Goal: Task Accomplishment & Management: Use online tool/utility

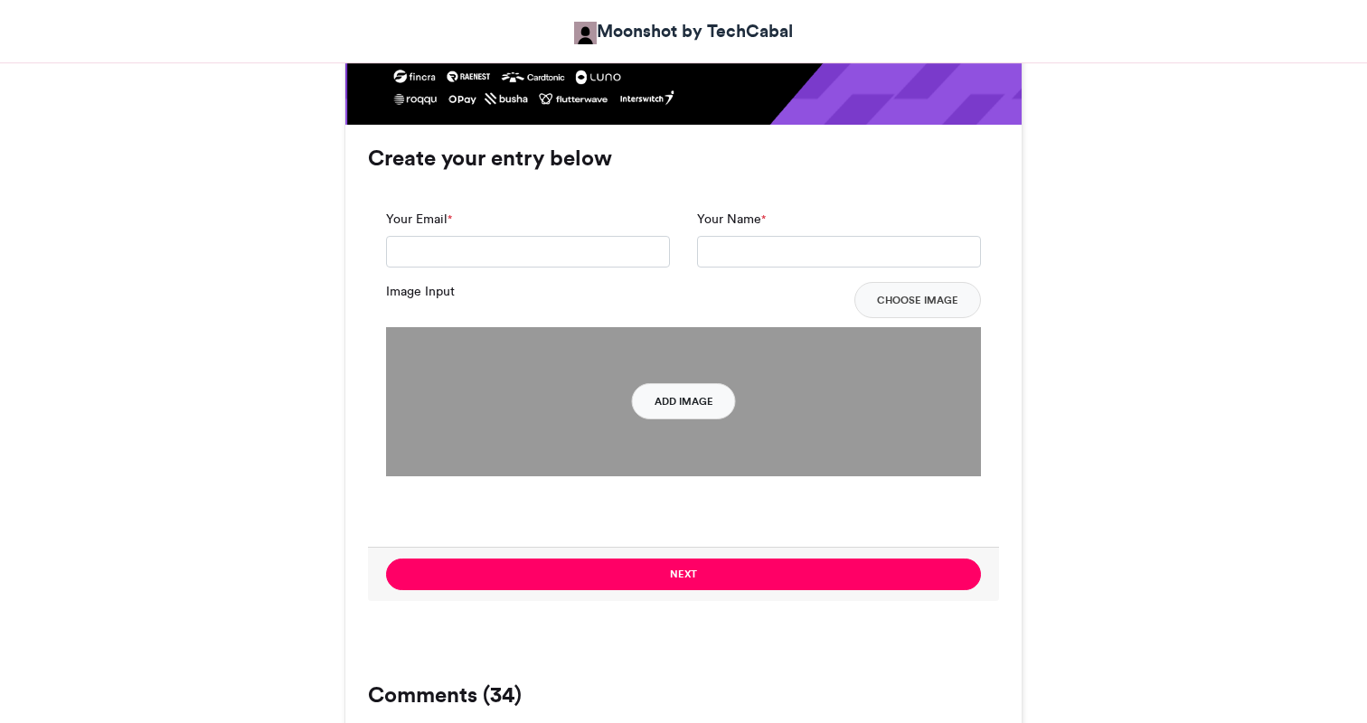
scroll to position [1242, 0]
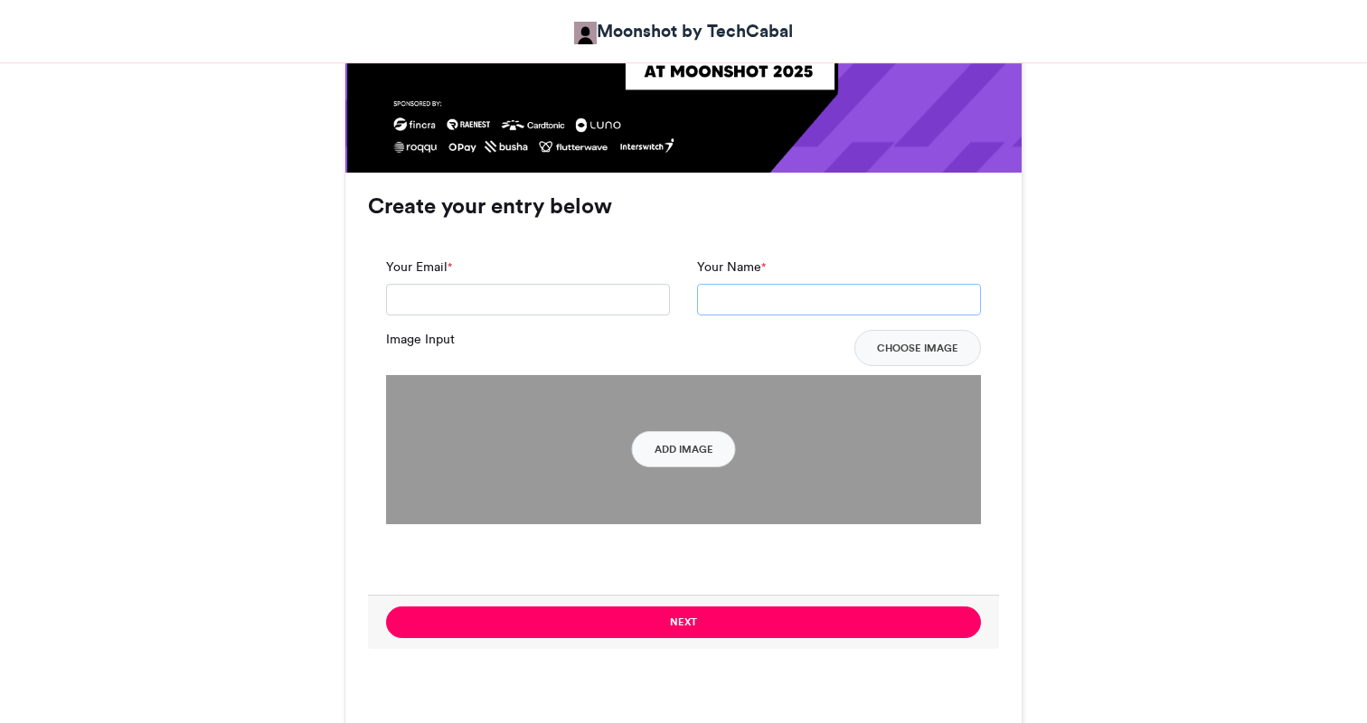
click at [731, 300] on input "Your Name *" at bounding box center [839, 300] width 284 height 33
type input "**********"
click at [590, 307] on input "Your Email *" at bounding box center [528, 300] width 284 height 33
type input "**********"
click at [878, 354] on button "Choose Image" at bounding box center [918, 348] width 127 height 36
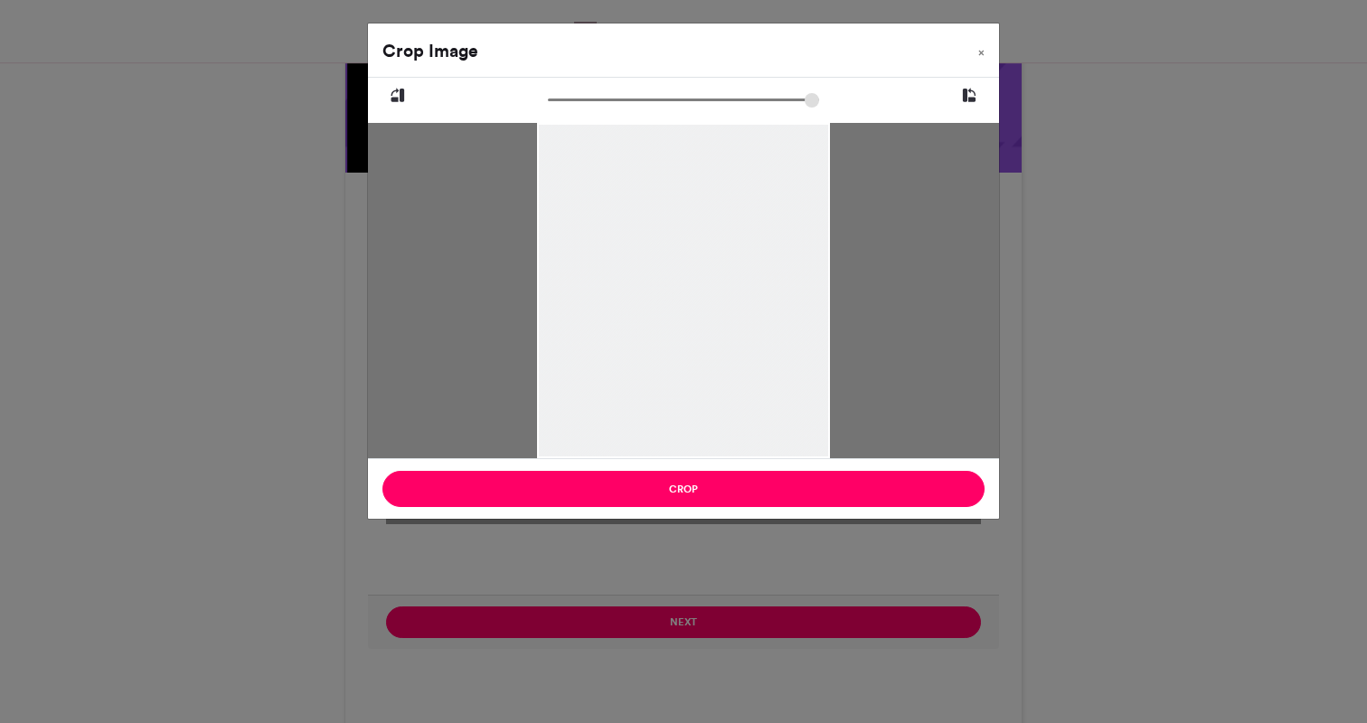
drag, startPoint x: 760, startPoint y: 329, endPoint x: 738, endPoint y: 380, distance: 55.5
click at [738, 380] on div at bounding box center [683, 317] width 292 height 391
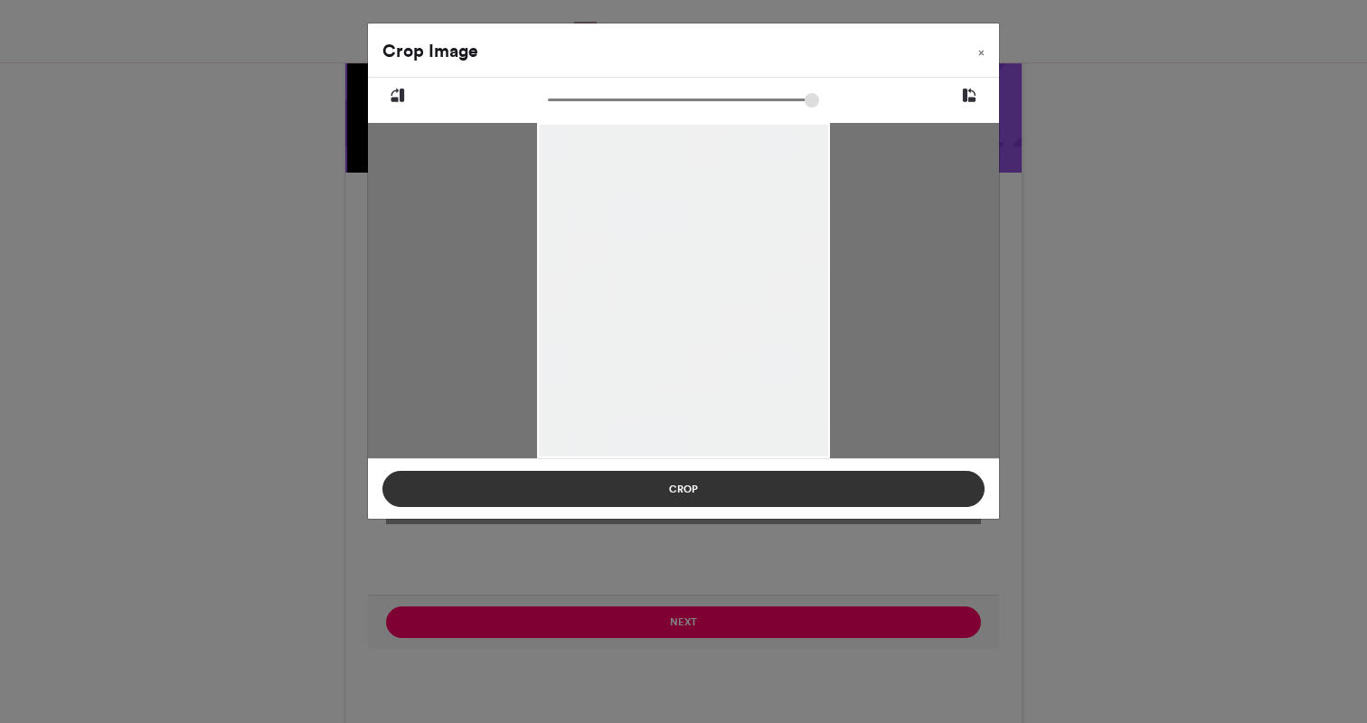
click at [700, 492] on button "Crop" at bounding box center [683, 489] width 602 height 36
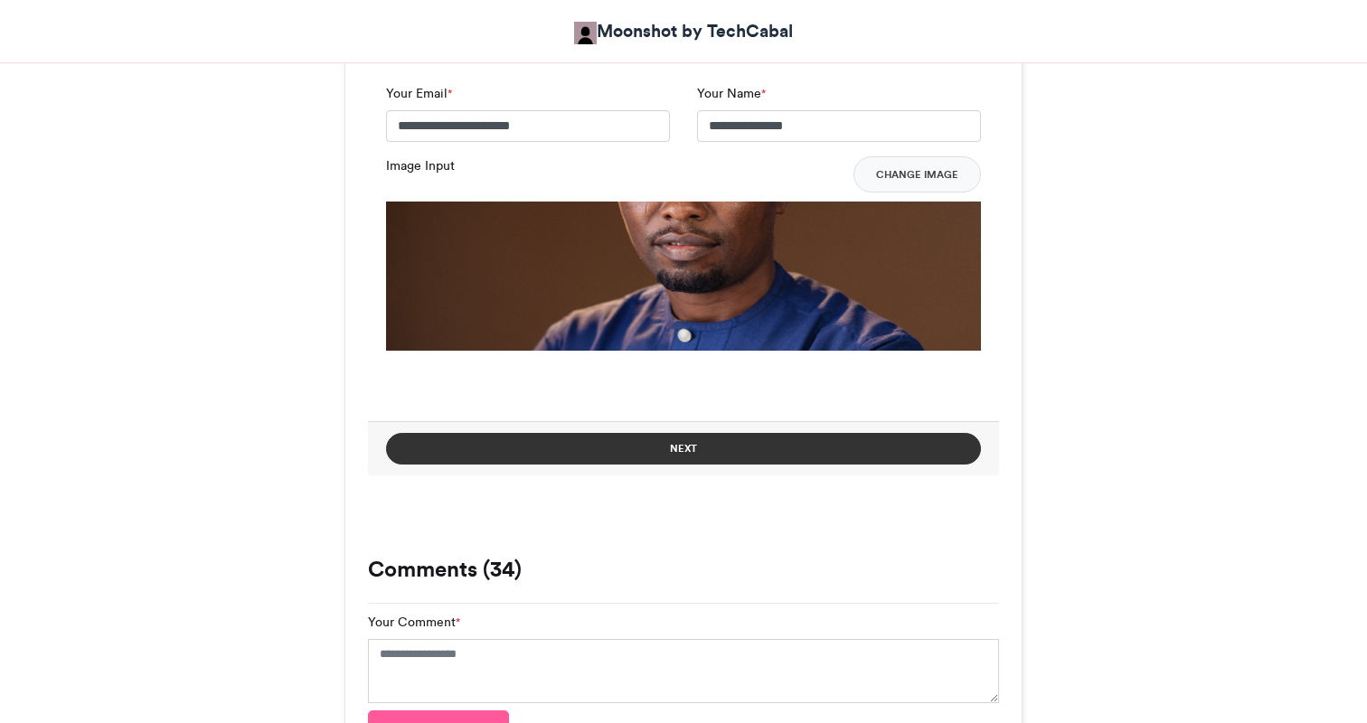
scroll to position [1315, 0]
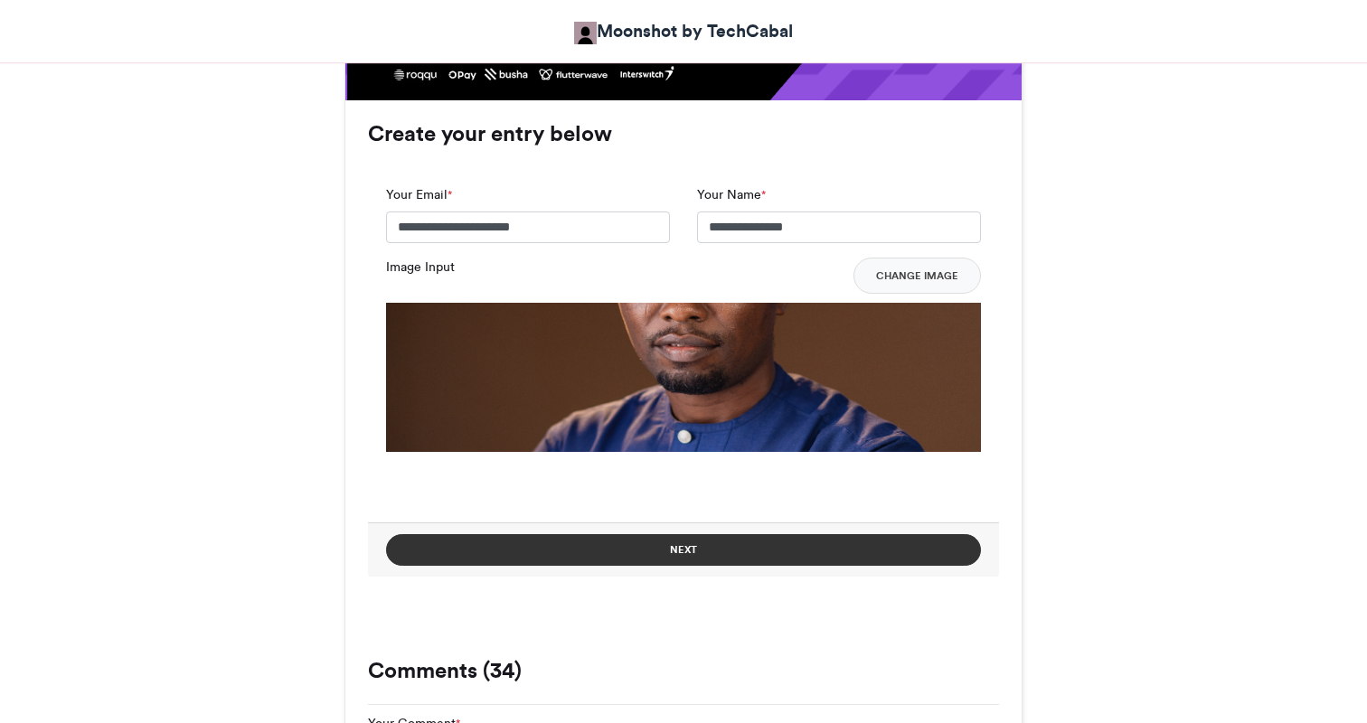
click at [815, 555] on button "Next" at bounding box center [683, 550] width 595 height 32
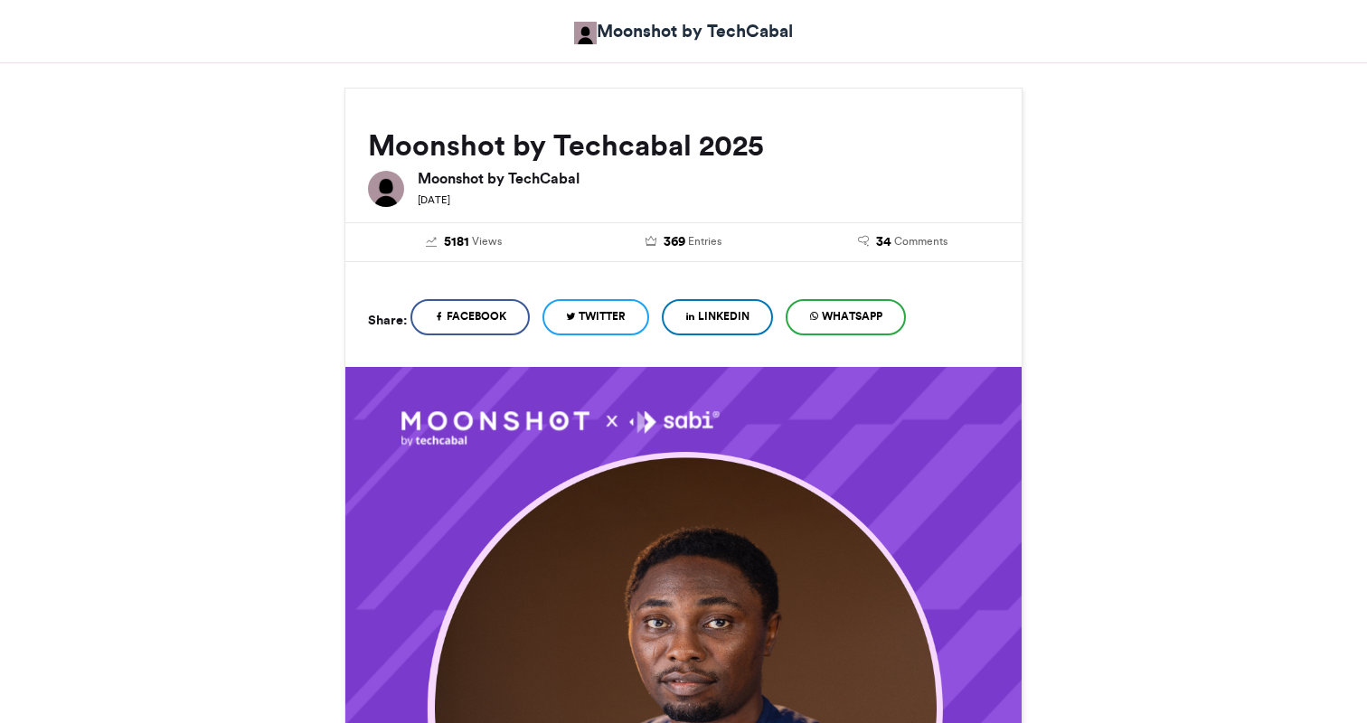
scroll to position [0, 0]
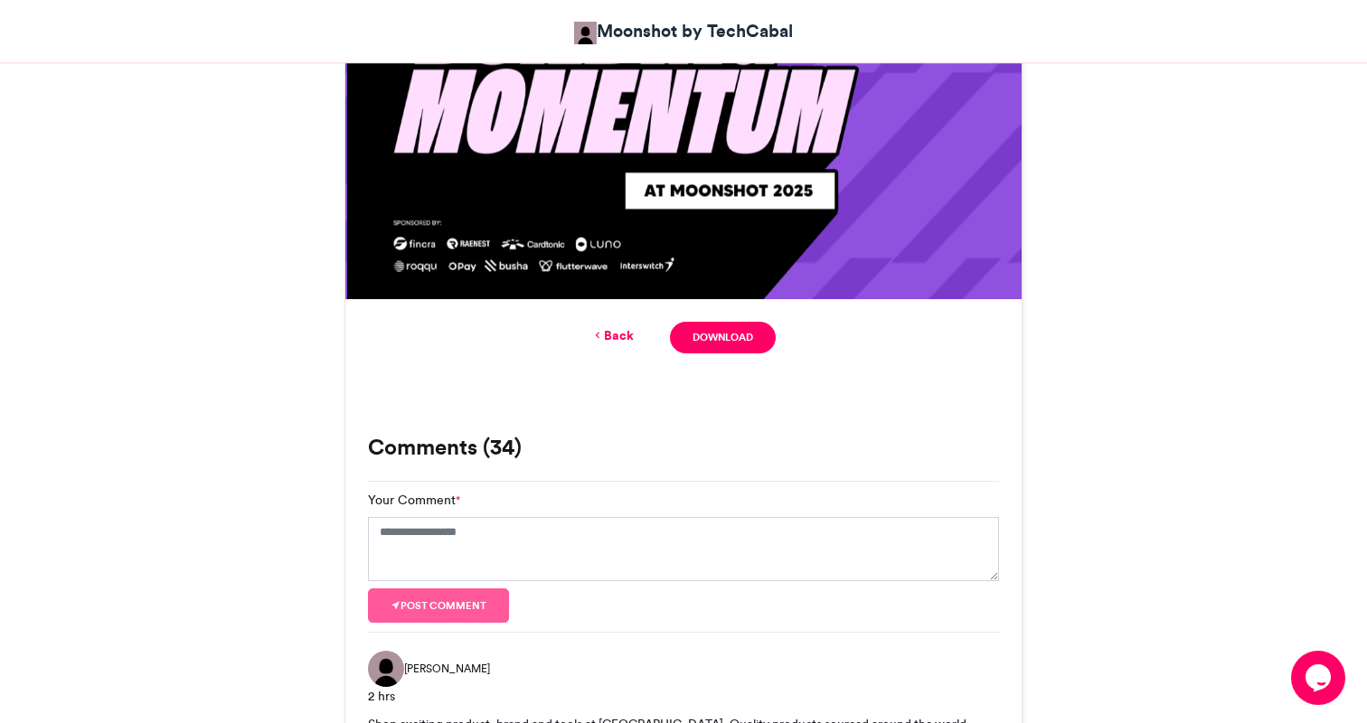
scroll to position [1117, 0]
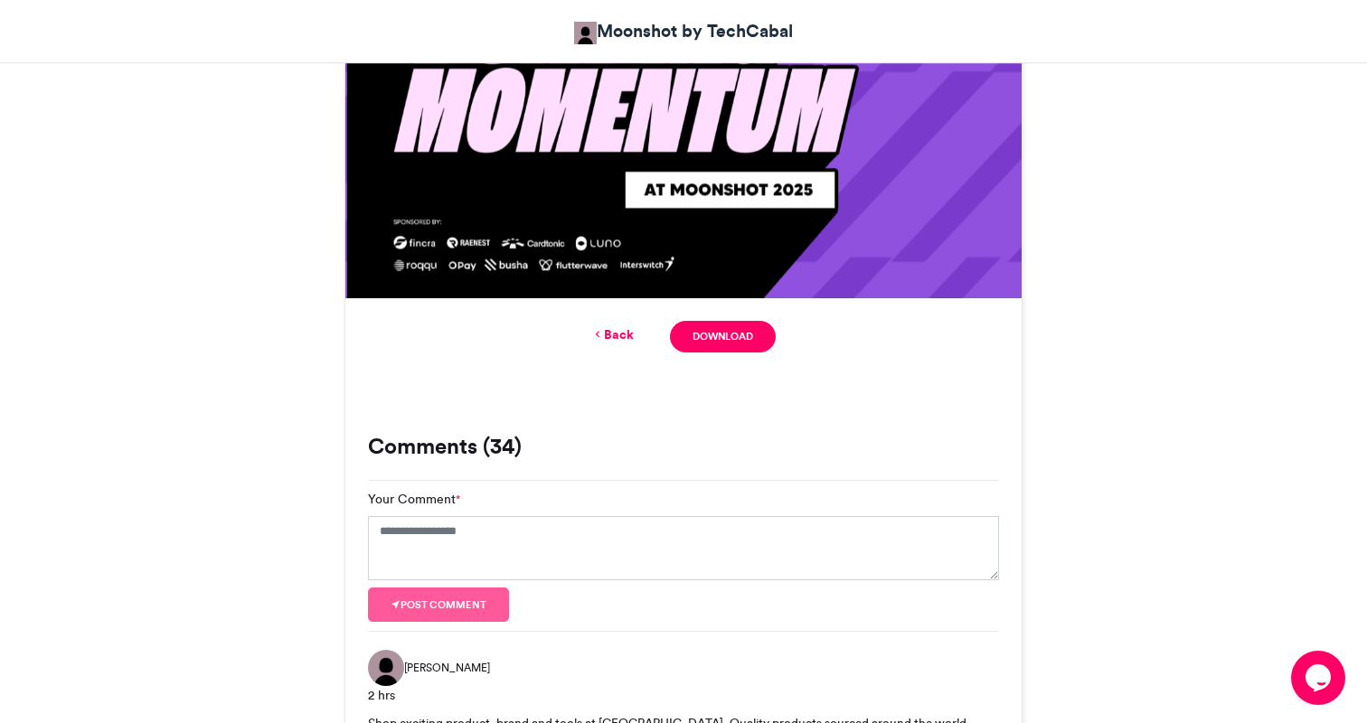
click at [620, 335] on link "Back" at bounding box center [612, 335] width 42 height 19
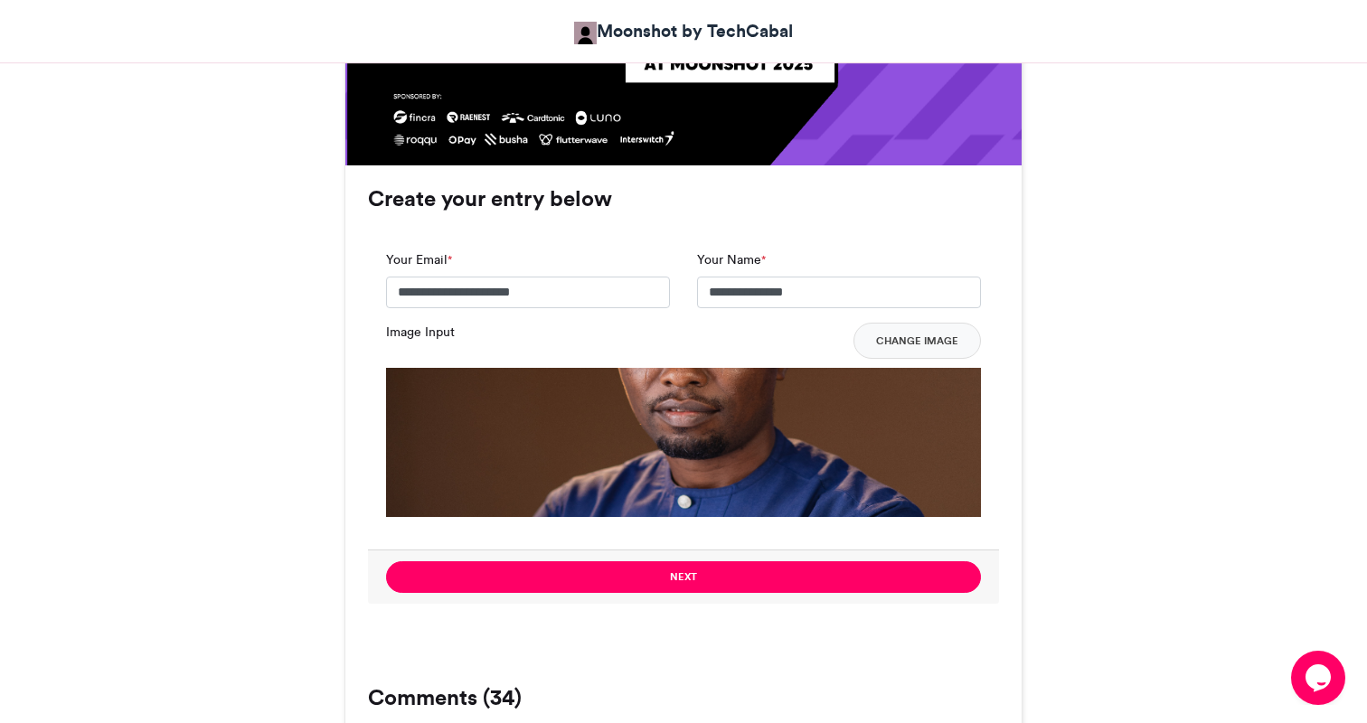
scroll to position [1210, 0]
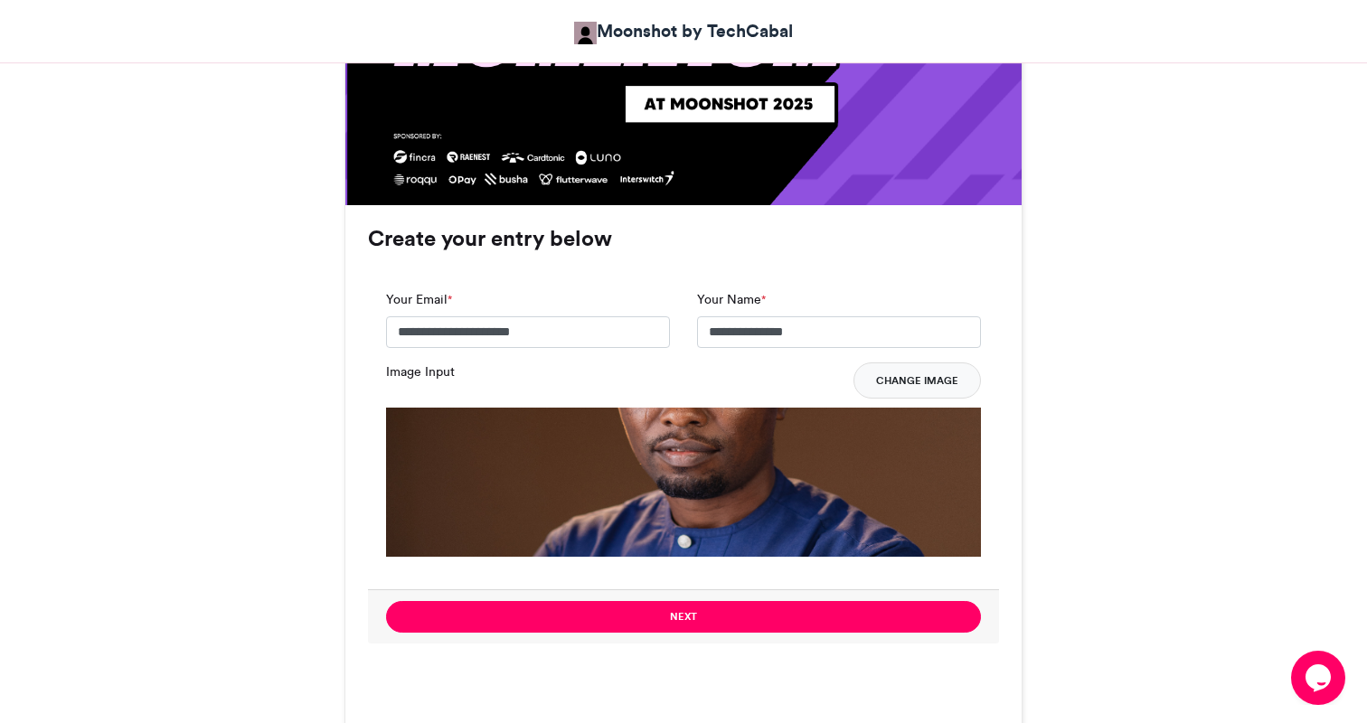
click at [909, 381] on button "Change Image" at bounding box center [917, 381] width 127 height 36
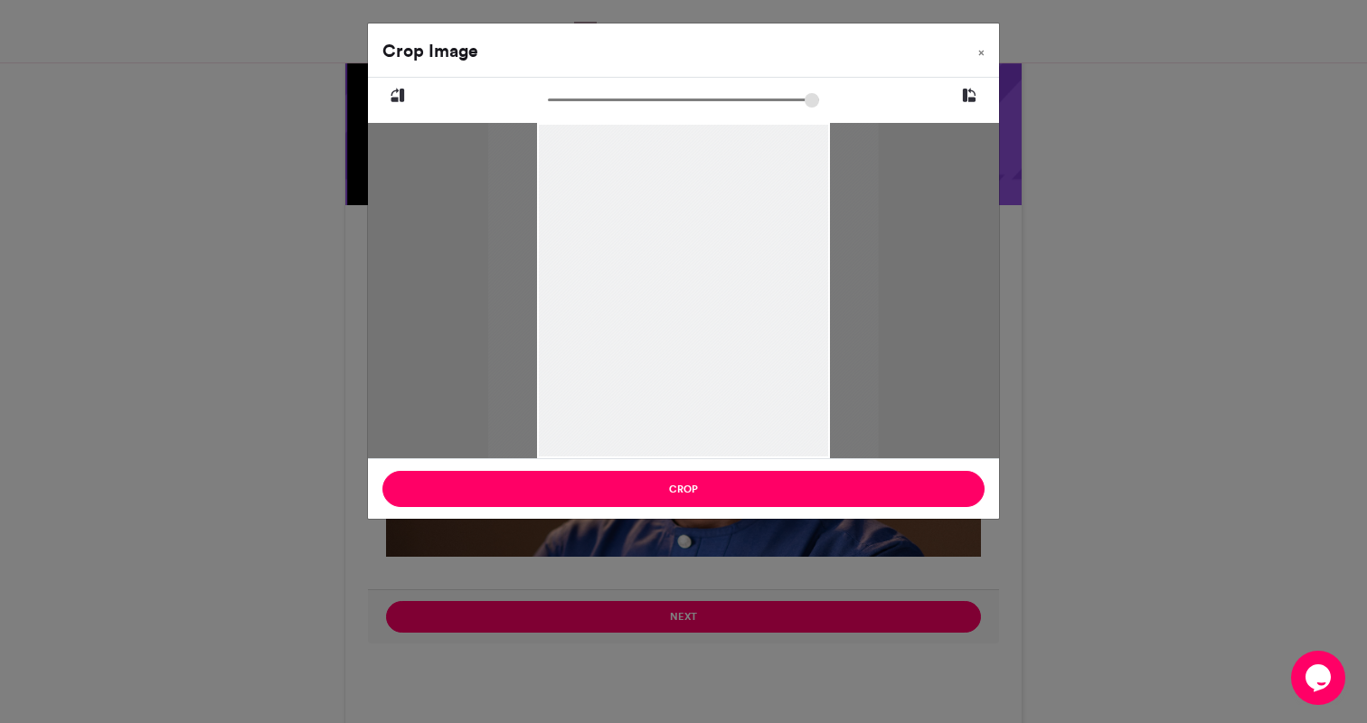
type input "******"
click at [560, 102] on input "zoom" at bounding box center [683, 99] width 271 height 17
drag, startPoint x: 618, startPoint y: 210, endPoint x: 604, endPoint y: 281, distance: 72.7
click at [604, 281] on div at bounding box center [670, 362] width 391 height 522
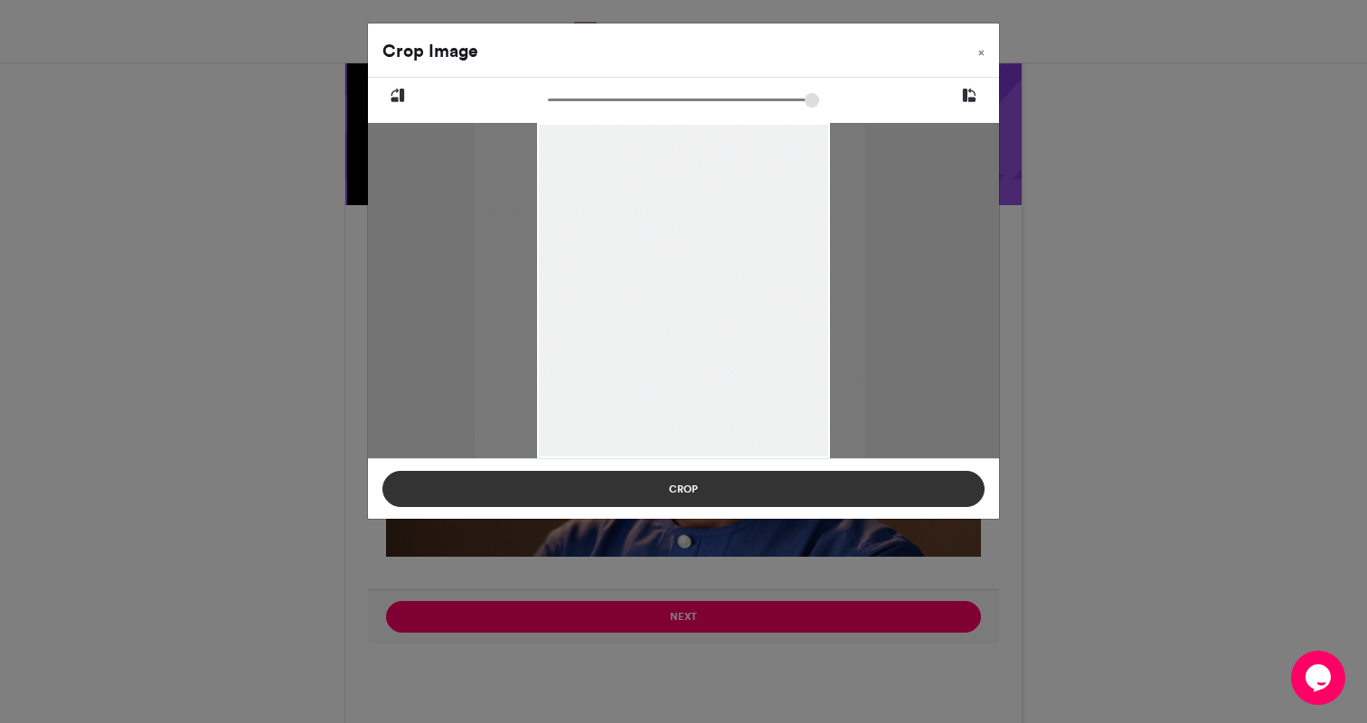
click at [668, 488] on button "Crop" at bounding box center [683, 489] width 602 height 36
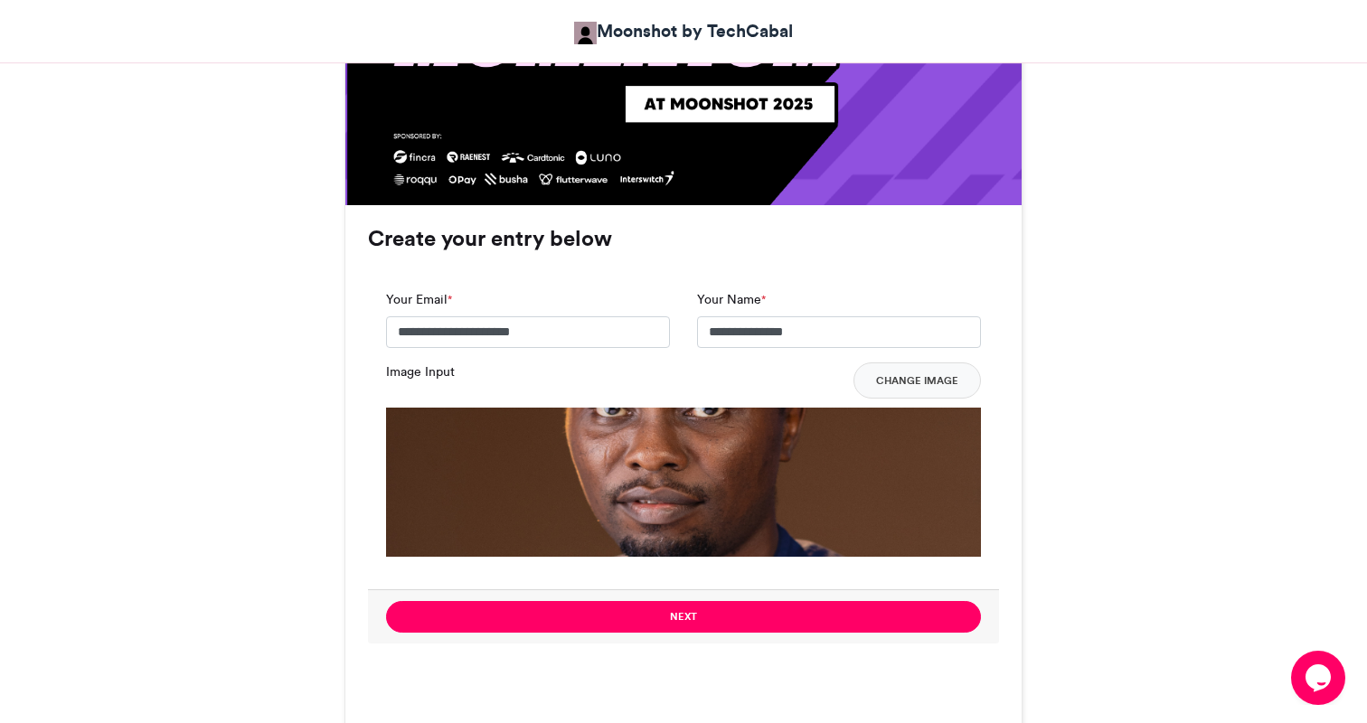
click at [930, 458] on img at bounding box center [683, 705] width 595 height 595
